Goal: Communication & Community: Participate in discussion

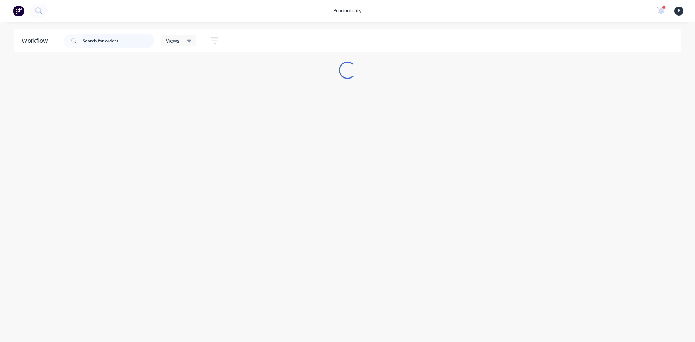
drag, startPoint x: 0, startPoint y: 0, endPoint x: 110, endPoint y: 40, distance: 116.7
click at [110, 40] on input "text" at bounding box center [119, 41] width 72 height 14
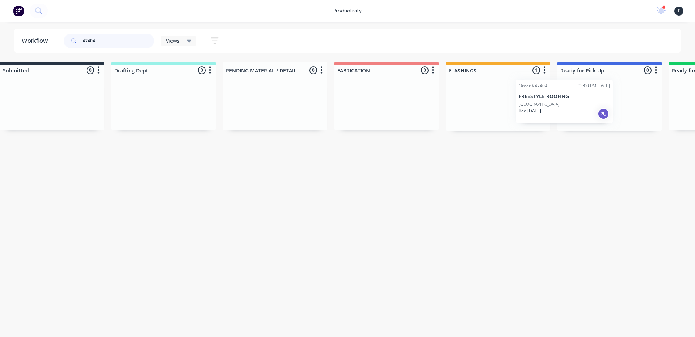
drag, startPoint x: 539, startPoint y: 112, endPoint x: 592, endPoint y: 109, distance: 52.9
click at [592, 109] on div "Submitted 0 Sort By Created date Required date Order number Customer name Most …" at bounding box center [582, 97] width 1207 height 70
type input "47404"
click at [592, 109] on p "PO #1 NATIONAL PARK ST" at bounding box center [583, 106] width 41 height 7
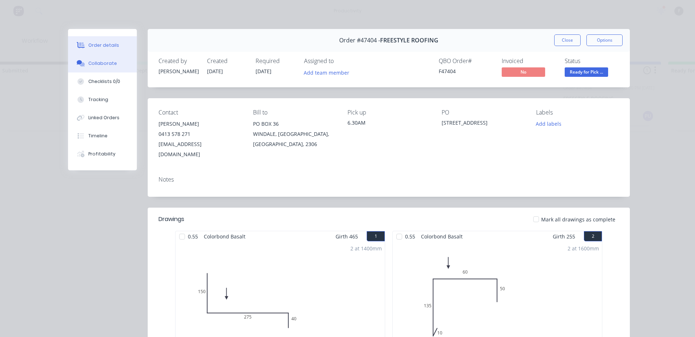
click at [112, 67] on button "Collaborate" at bounding box center [102, 63] width 69 height 18
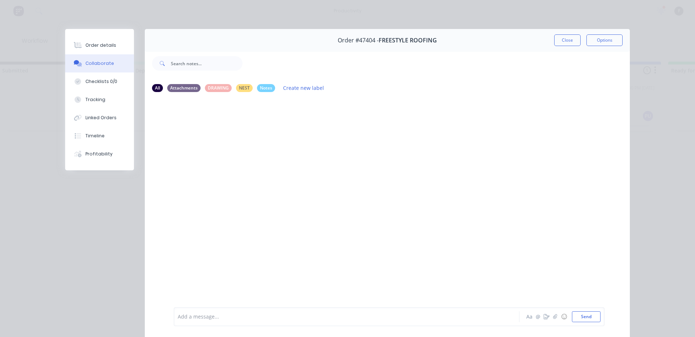
click at [192, 313] on div at bounding box center [336, 317] width 317 height 8
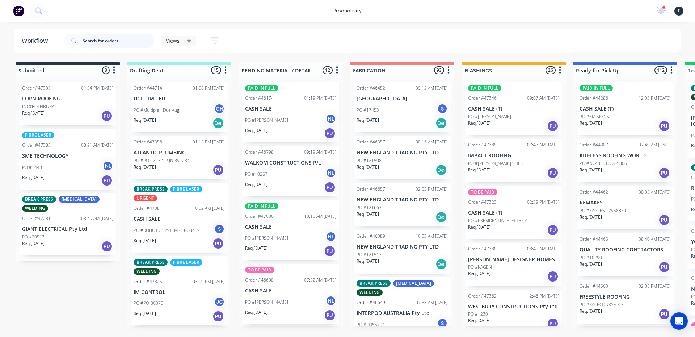
click at [107, 41] on input "text" at bounding box center [119, 41] width 72 height 14
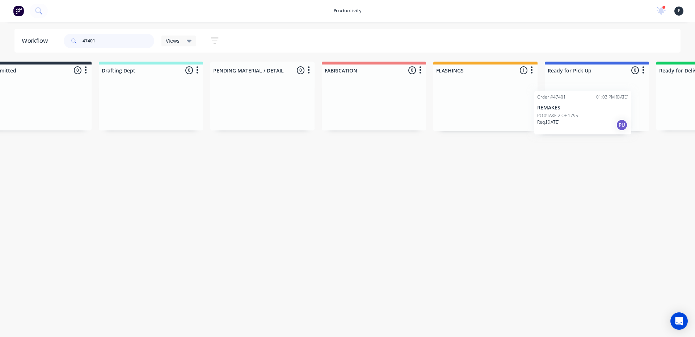
drag, startPoint x: 505, startPoint y: 101, endPoint x: 582, endPoint y: 110, distance: 77.7
click at [582, 110] on div "Submitted 0 Sort By Created date Required date Order number Customer name Most …" at bounding box center [569, 97] width 1207 height 70
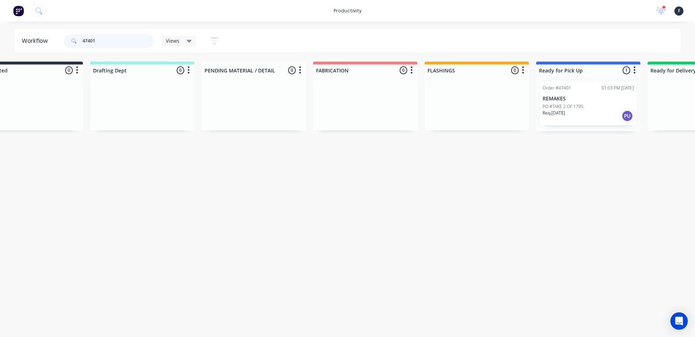
click at [576, 107] on div "Order #47401 01:03 PM 29/08/25 REMAKES PO #TAKE 2 OF 1795 Req. 01/09/25 PU" at bounding box center [588, 103] width 104 height 55
type input "47401"
click at [563, 104] on p "PO #TAKE 2 OF 1795" at bounding box center [563, 106] width 41 height 7
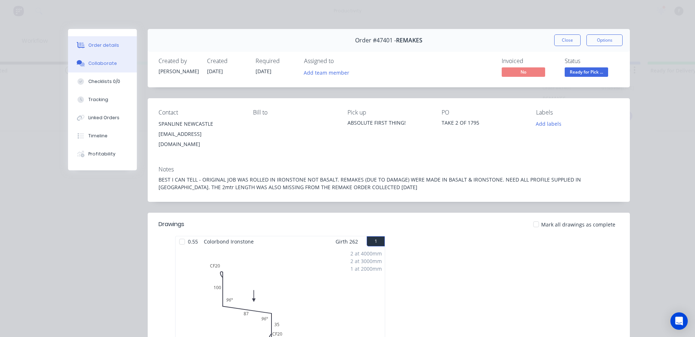
click at [91, 56] on button "Collaborate" at bounding box center [102, 63] width 69 height 18
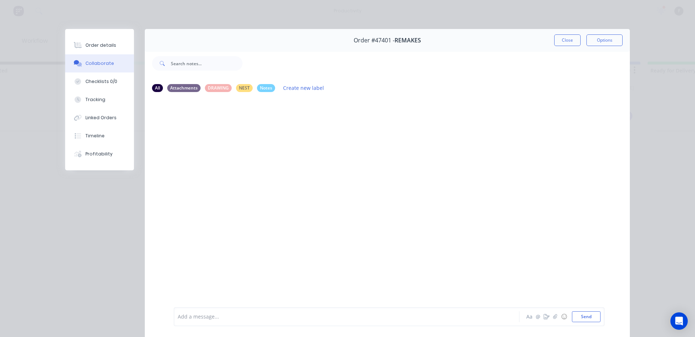
click at [279, 325] on div "Add a message... Aa @ ☺ Send" at bounding box center [389, 316] width 431 height 19
click at [282, 319] on div at bounding box center [336, 317] width 317 height 8
click at [561, 37] on button "Close" at bounding box center [567, 40] width 26 height 12
